Goal: Information Seeking & Learning: Find specific fact

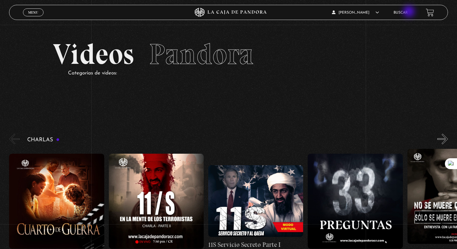
click at [408, 13] on ul "Buscar" at bounding box center [406, 12] width 26 height 9
click at [399, 13] on link "Buscar" at bounding box center [400, 13] width 14 height 4
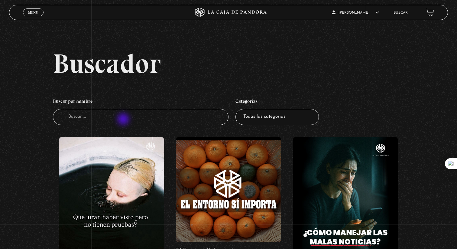
click at [124, 120] on input "Buscador" at bounding box center [140, 117] width 175 height 16
type input "3iatlas"
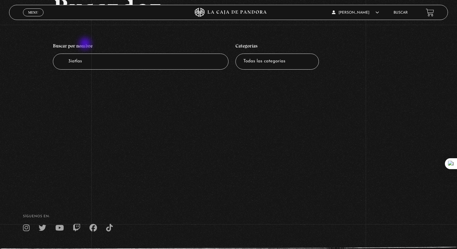
scroll to position [34, 0]
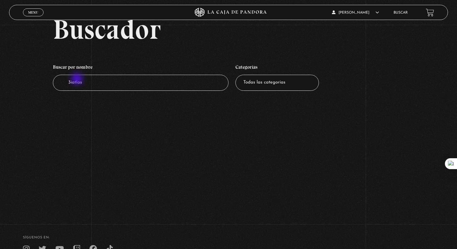
click at [78, 79] on input "3iatlas" at bounding box center [140, 83] width 175 height 16
type input "atlas"
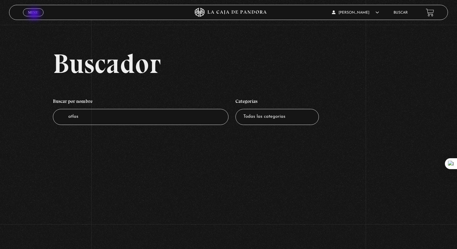
click at [34, 13] on span "Menu" at bounding box center [33, 13] width 10 height 4
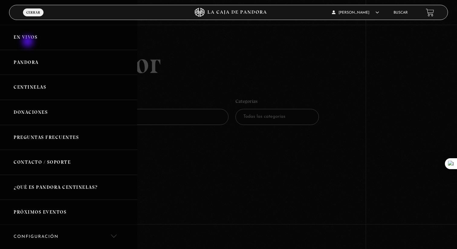
click at [27, 39] on link "En vivos" at bounding box center [68, 37] width 137 height 25
